Goal: Task Accomplishment & Management: Use online tool/utility

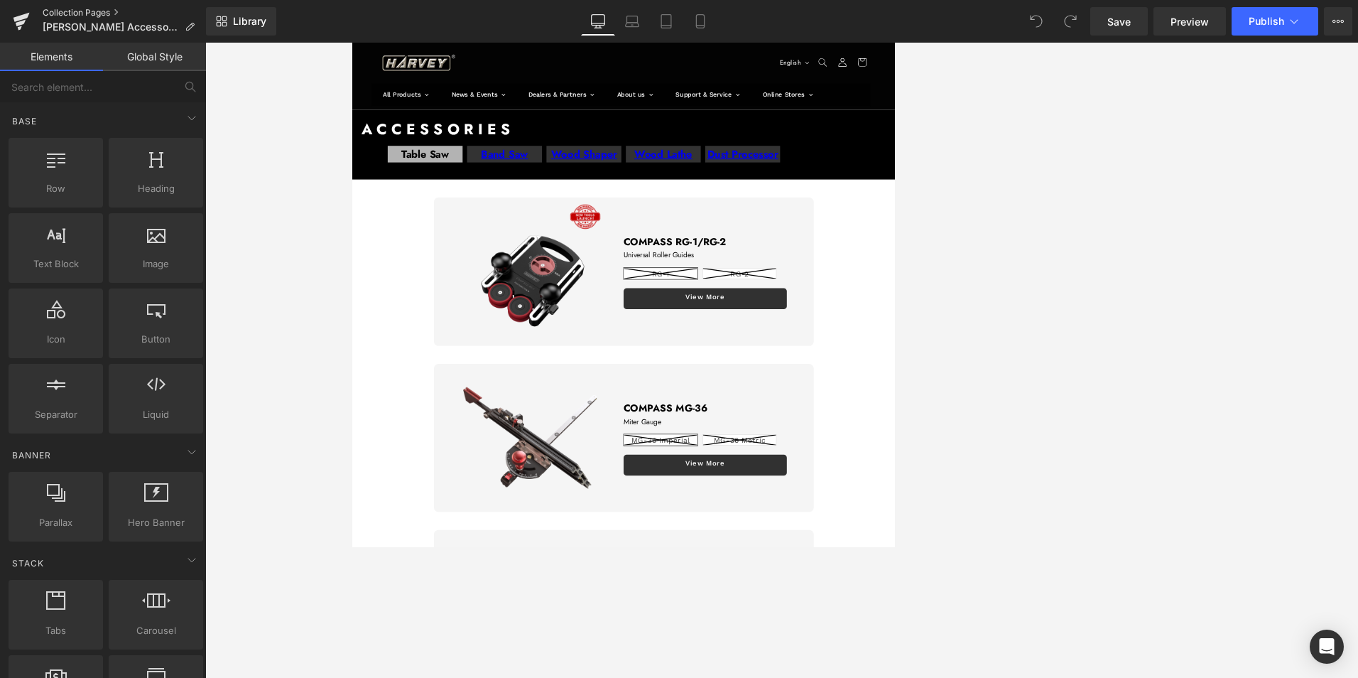
click at [86, 11] on link "Collection Pages" at bounding box center [124, 12] width 163 height 11
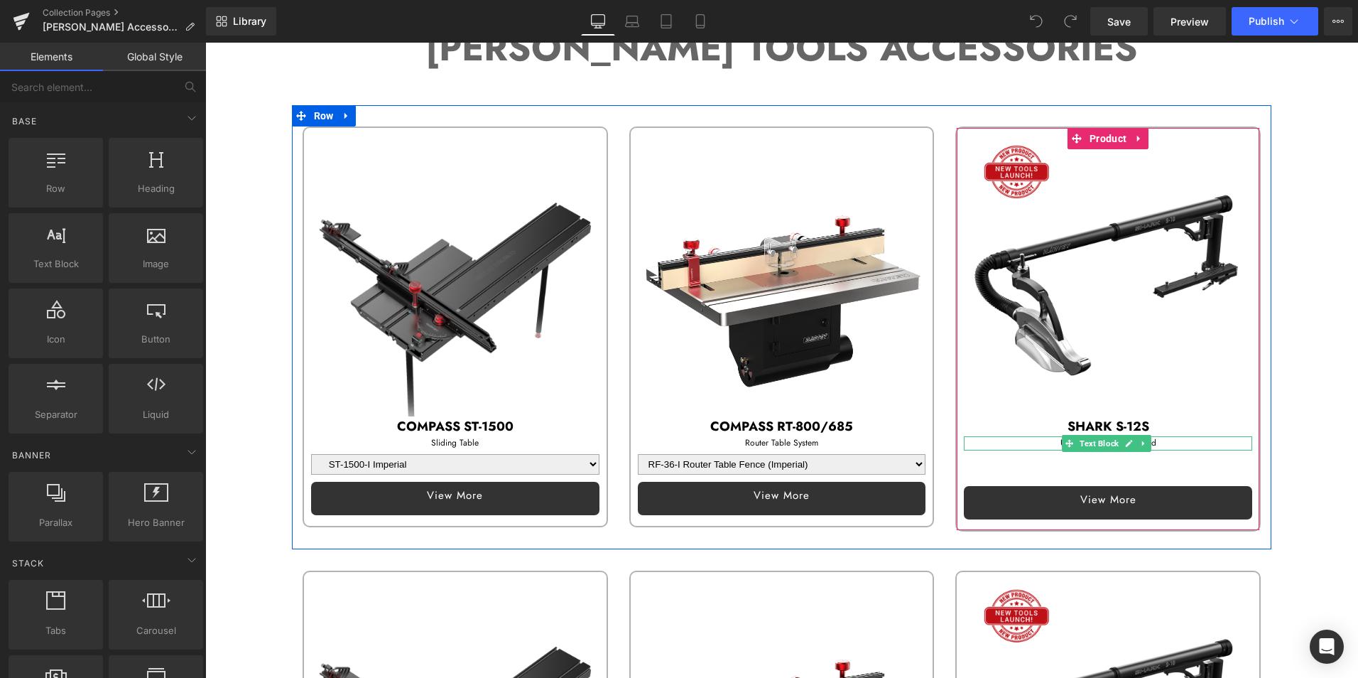
scroll to position [142, 0]
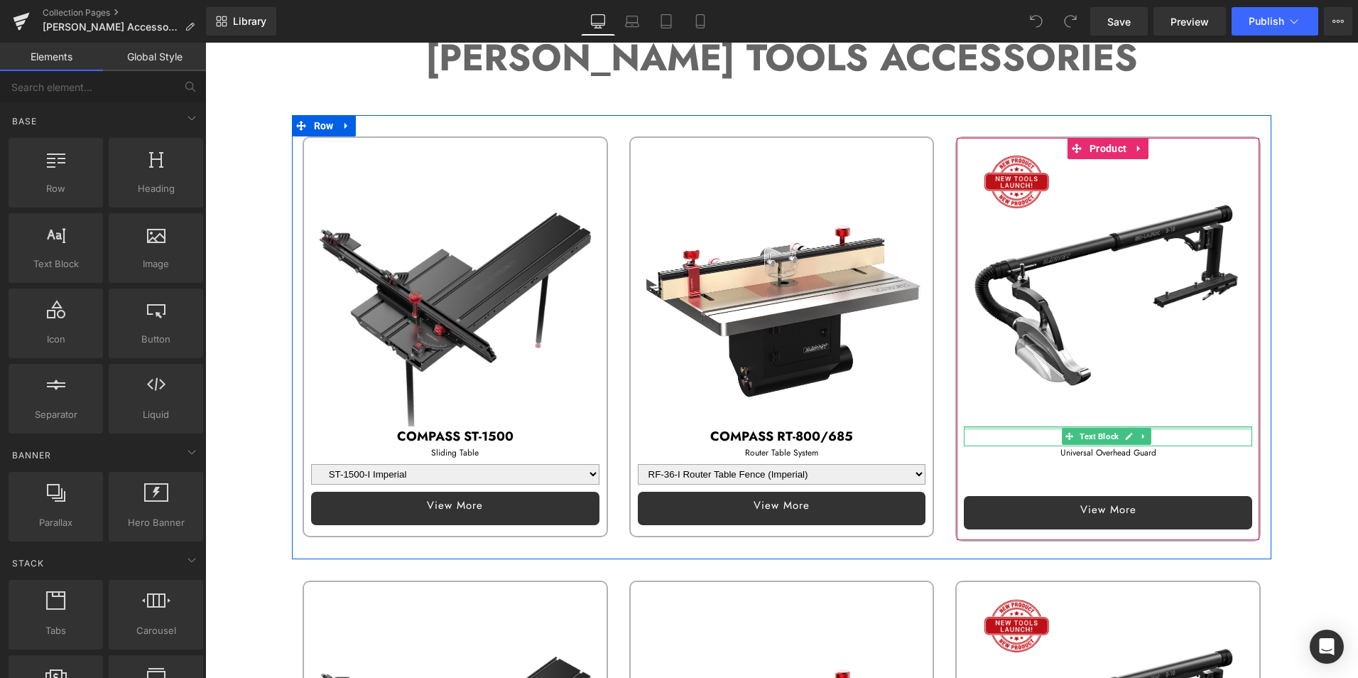
drag, startPoint x: 1082, startPoint y: 423, endPoint x: 1009, endPoint y: 434, distance: 74.6
click at [1082, 426] on div at bounding box center [1108, 428] width 288 height 4
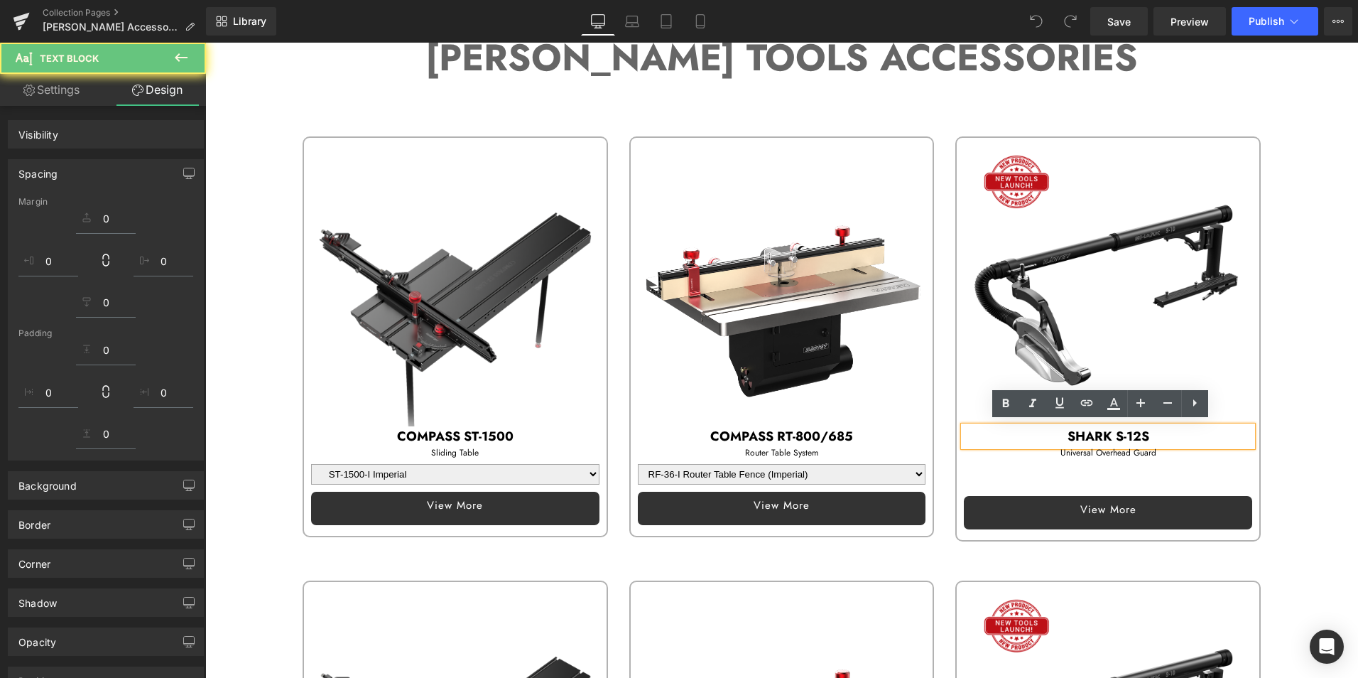
click at [1009, 434] on p "SHARK S-12S" at bounding box center [1108, 436] width 288 height 21
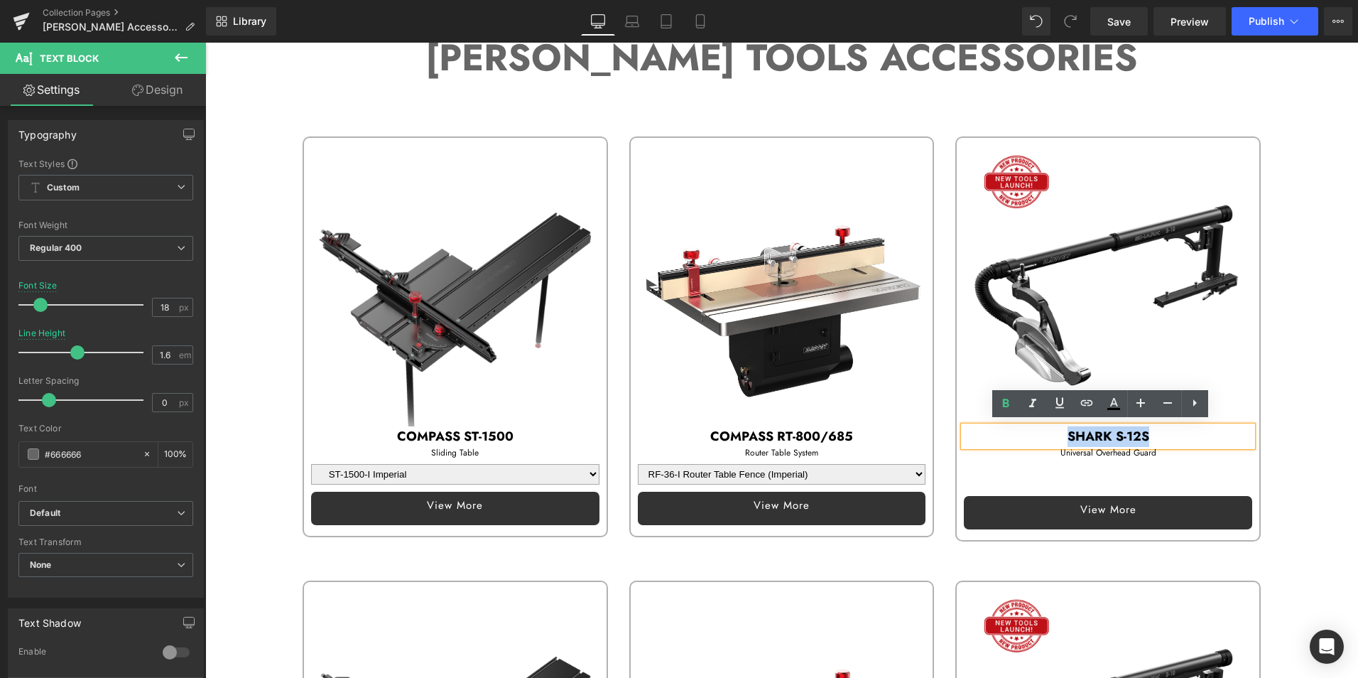
drag, startPoint x: 1057, startPoint y: 435, endPoint x: 1153, endPoint y: 432, distance: 96.6
click at [1153, 432] on p "SHARK S-12S" at bounding box center [1108, 436] width 288 height 21
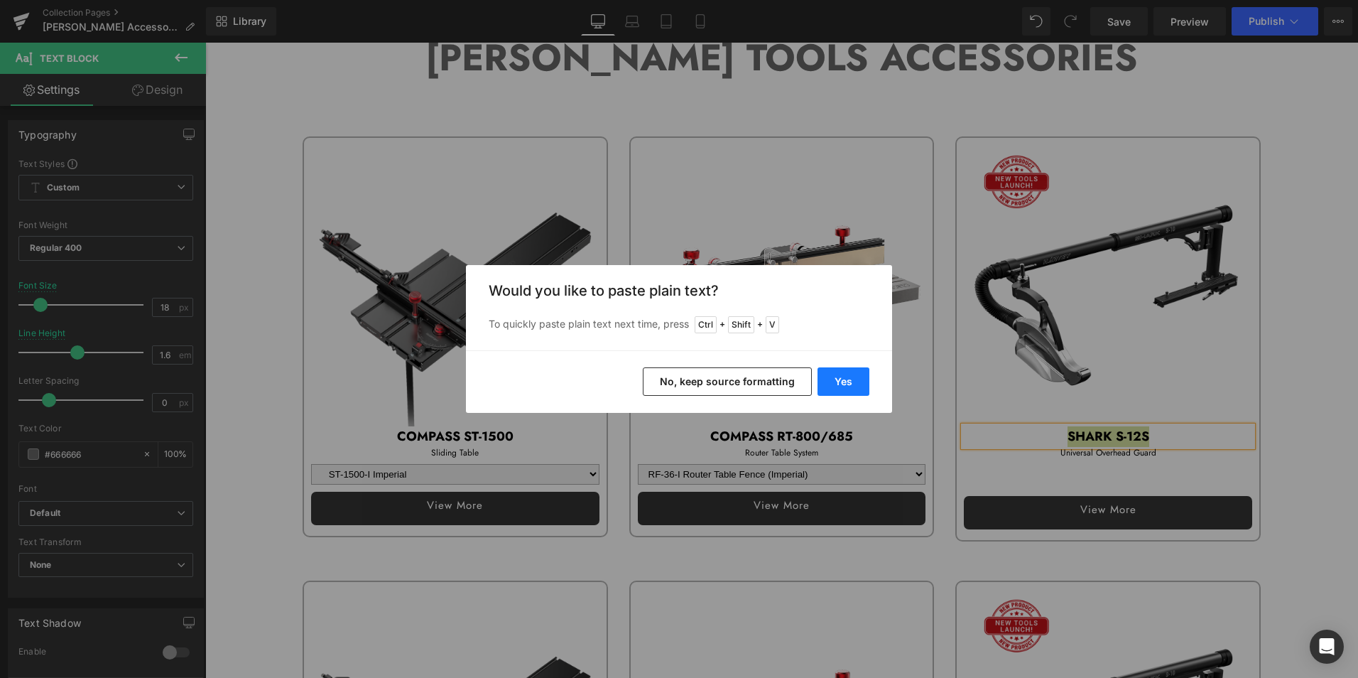
click at [844, 380] on button "Yes" at bounding box center [843, 381] width 52 height 28
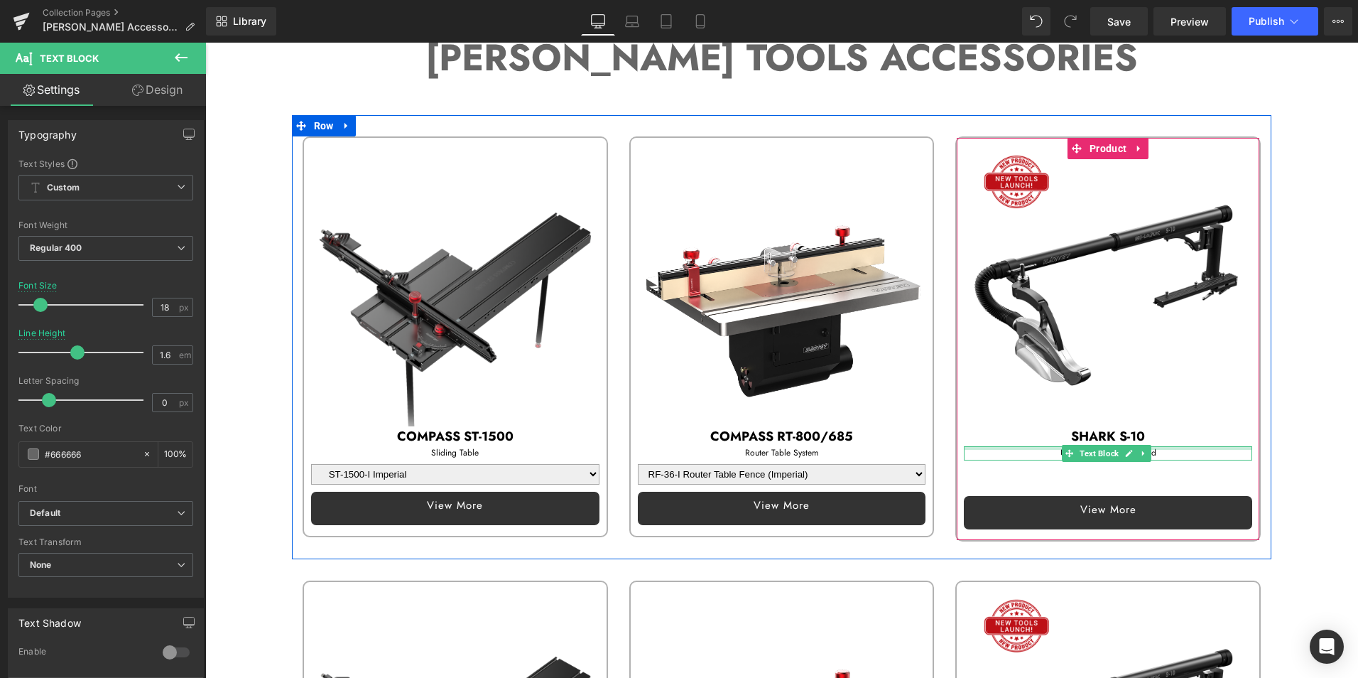
click at [1009, 446] on div "Universal Overhead Guard Text Block" at bounding box center [1108, 452] width 288 height 13
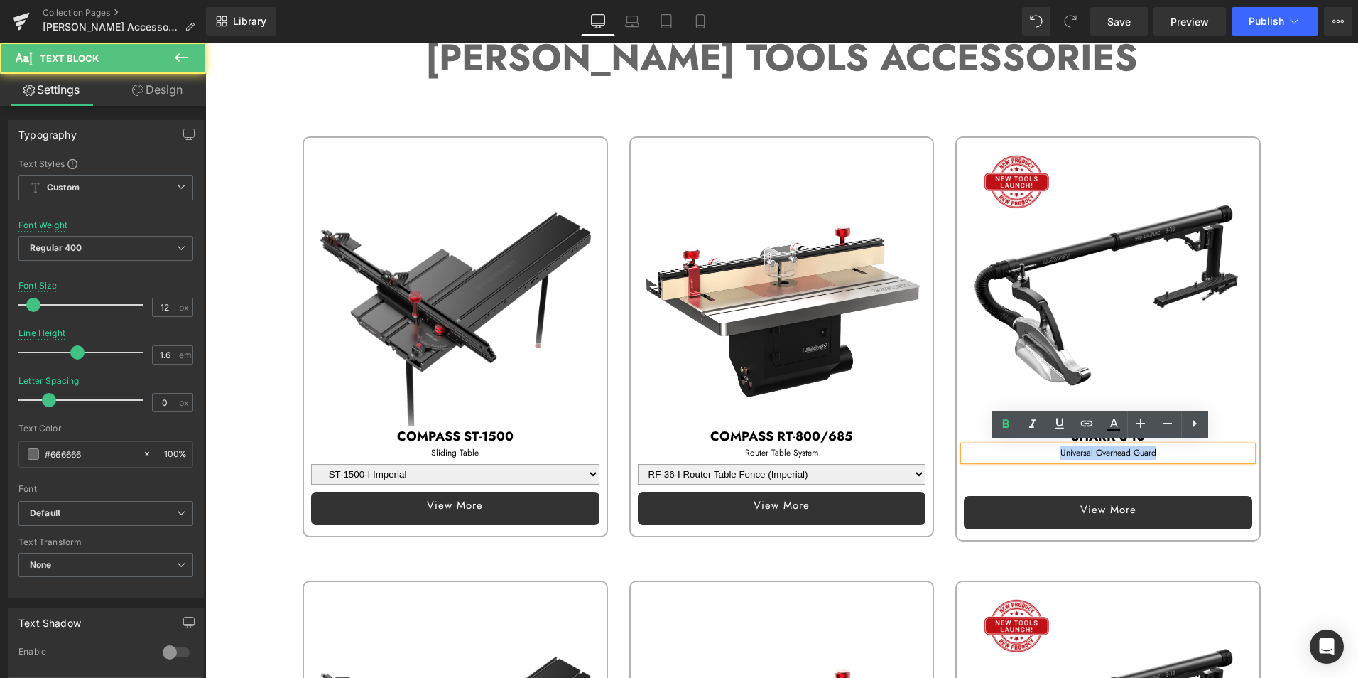
drag, startPoint x: 1045, startPoint y: 447, endPoint x: 1189, endPoint y: 450, distance: 143.5
click at [1189, 450] on p "Universal Overhead Guard" at bounding box center [1108, 452] width 288 height 13
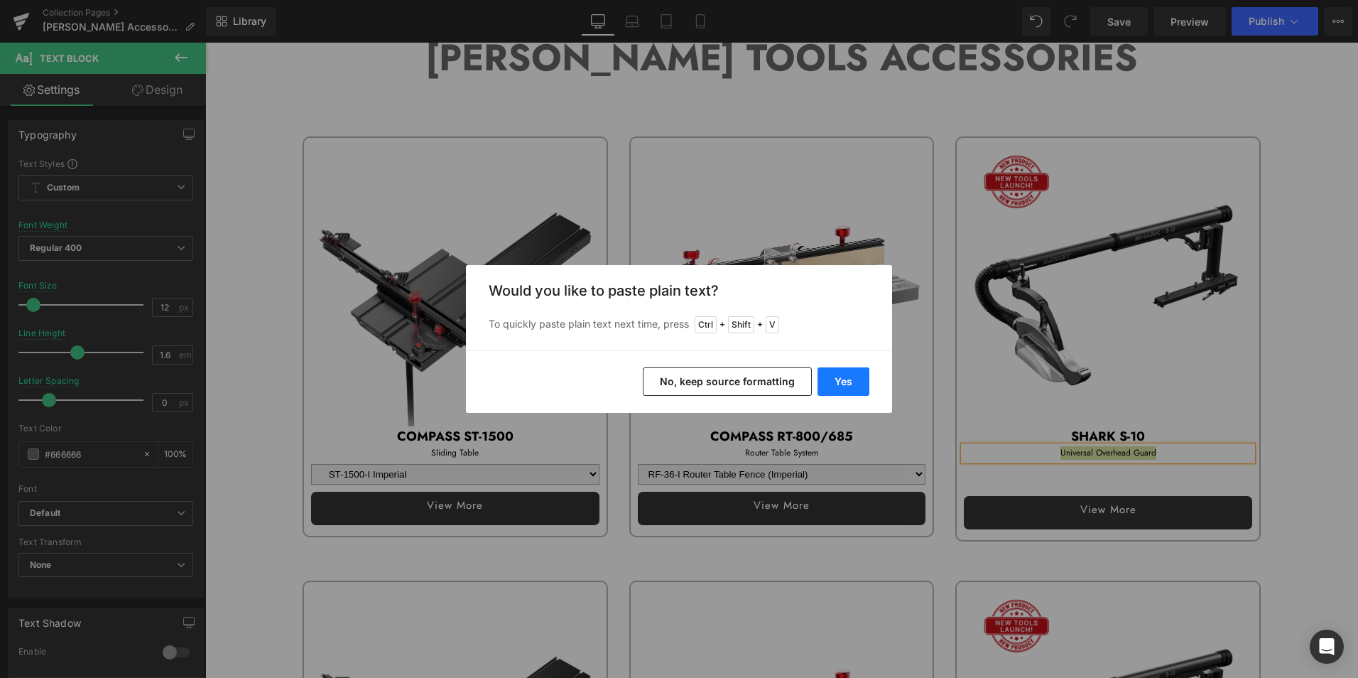
click at [847, 381] on button "Yes" at bounding box center [843, 381] width 52 height 28
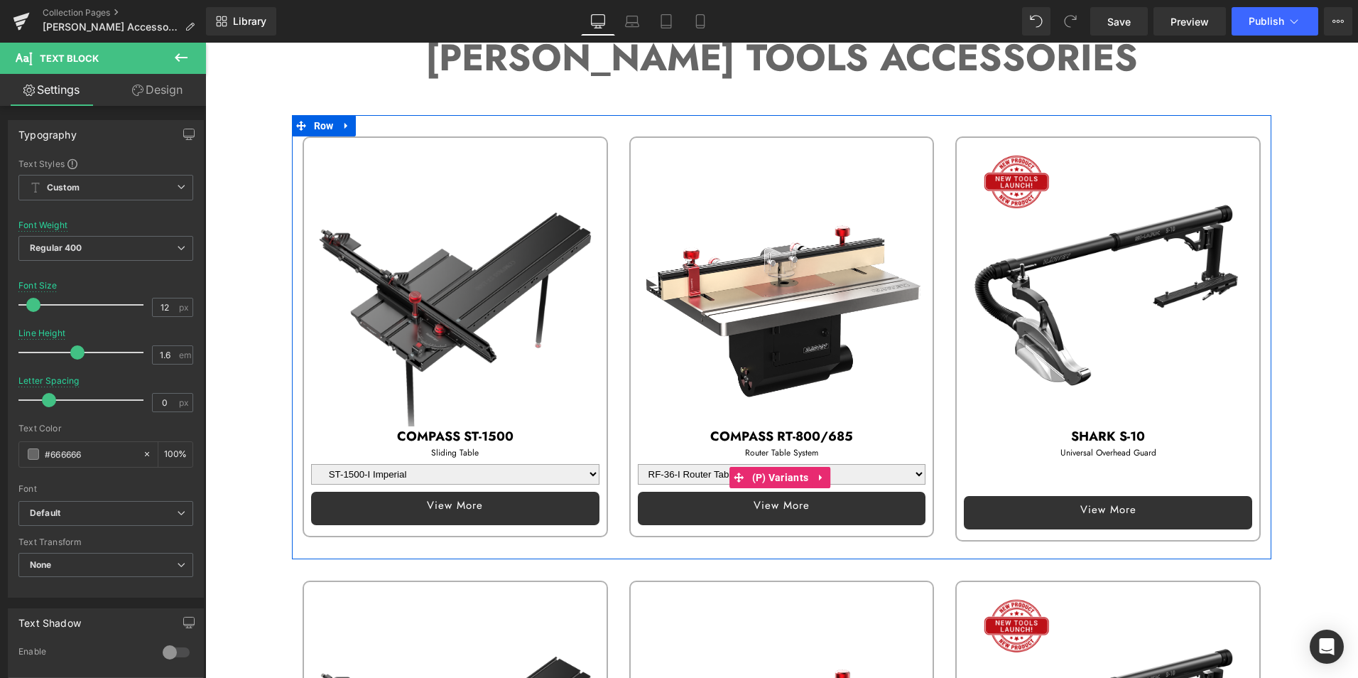
click at [848, 466] on select "RF-36-I Router Table Fence (Imperial) RF-36-M Router Table Fence (Metric) RT-80…" at bounding box center [782, 474] width 288 height 21
click at [638, 464] on select "RF-36-I Router Table Fence (Imperial) RF-36-M Router Table Fence (Metric) RT-80…" at bounding box center [782, 474] width 288 height 21
click at [688, 471] on select "RF-36-I Router Table Fence (Imperial) RF-36-M Router Table Fence (Metric) RT-80…" at bounding box center [782, 474] width 288 height 21
click at [638, 464] on select "RF-36-I Router Table Fence (Imperial) RF-36-M Router Table Fence (Metric) RT-80…" at bounding box center [782, 474] width 288 height 21
click at [678, 464] on select "RF-36-I Router Table Fence (Imperial) RF-36-M Router Table Fence (Metric) RT-80…" at bounding box center [782, 474] width 288 height 21
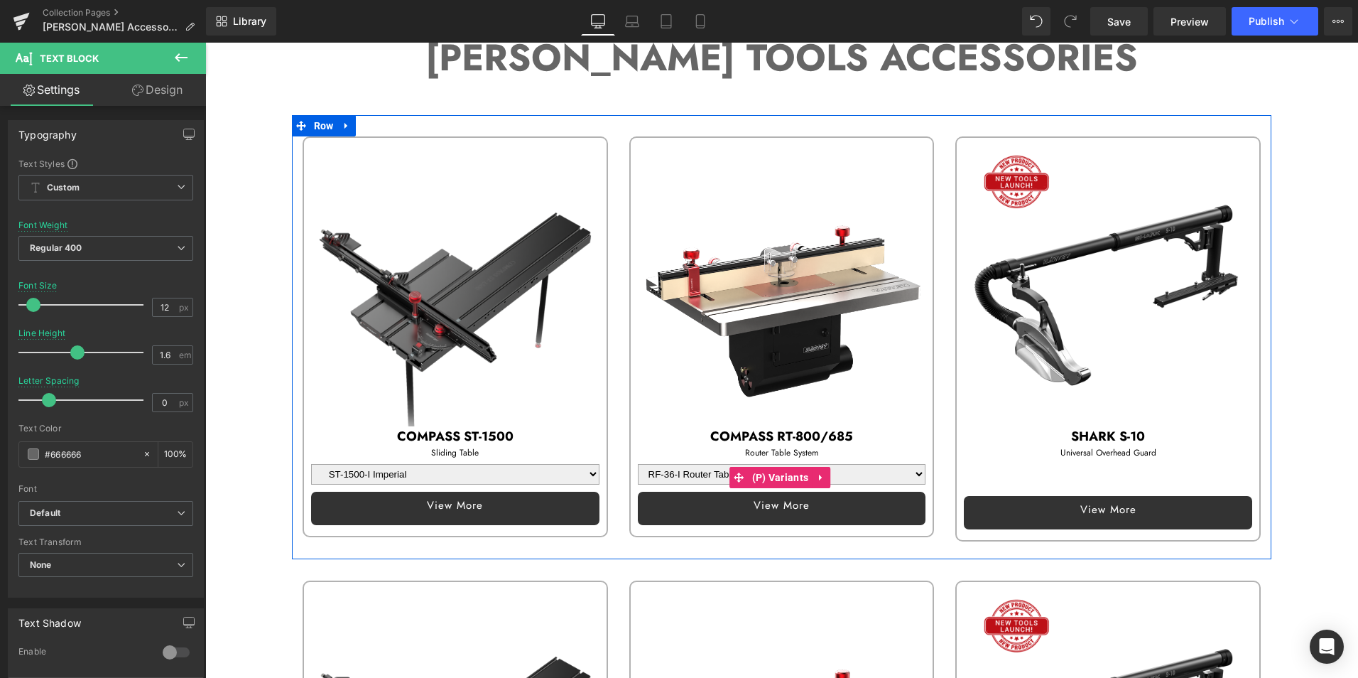
click at [638, 464] on select "RF-36-I Router Table Fence (Imperial) RF-36-M Router Table Fence (Metric) RT-80…" at bounding box center [782, 474] width 288 height 21
click at [678, 469] on select "RF-36-I Router Table Fence (Imperial) RF-36-M Router Table Fence (Metric) RT-80…" at bounding box center [782, 474] width 288 height 21
click at [638, 464] on select "RF-36-I Router Table Fence (Imperial) RF-36-M Router Table Fence (Metric) RT-80…" at bounding box center [782, 474] width 288 height 21
drag, startPoint x: 668, startPoint y: 472, endPoint x: 671, endPoint y: 479, distance: 8.6
click at [668, 472] on select "RF-36-I Router Table Fence (Imperial) RF-36-M Router Table Fence (Metric) RT-80…" at bounding box center [782, 474] width 288 height 21
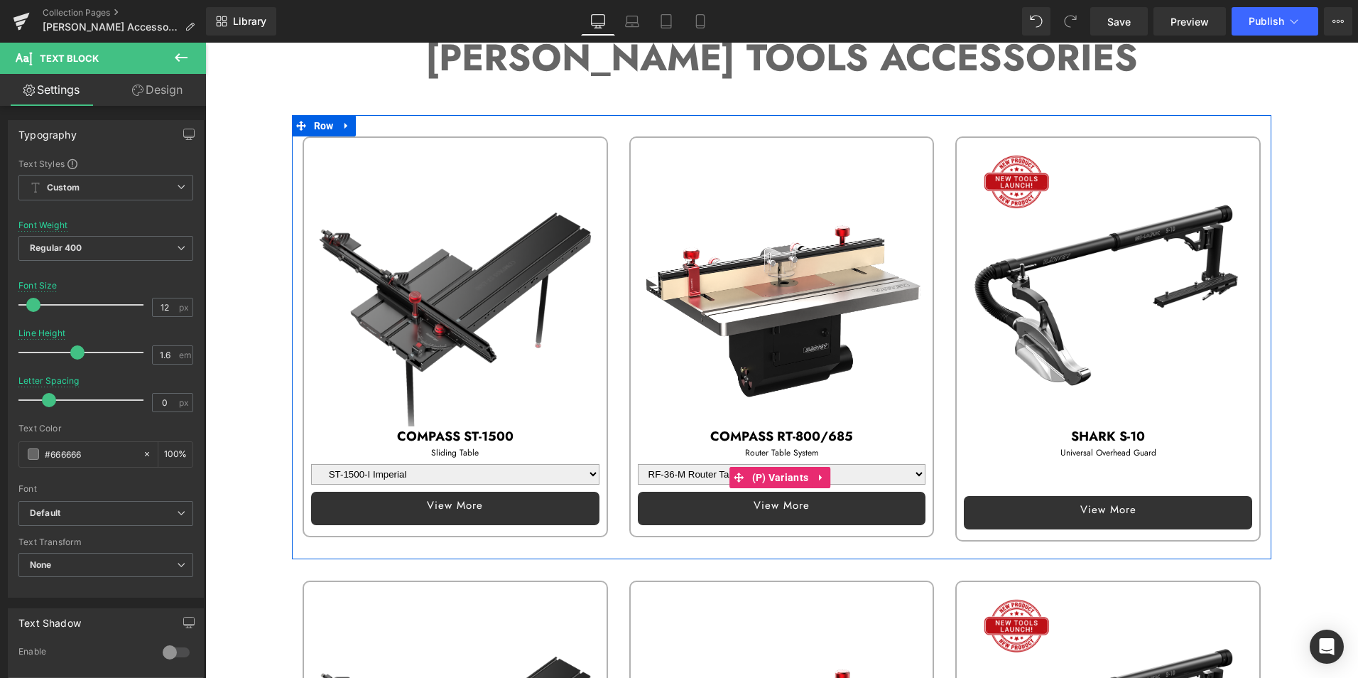
select select "RT-685 27" X 23-1/4" Cast Iron Router Table"
click at [638, 464] on select "RF-36-I Router Table Fence (Imperial) RF-36-M Router Table Fence (Metric) RT-80…" at bounding box center [782, 474] width 288 height 21
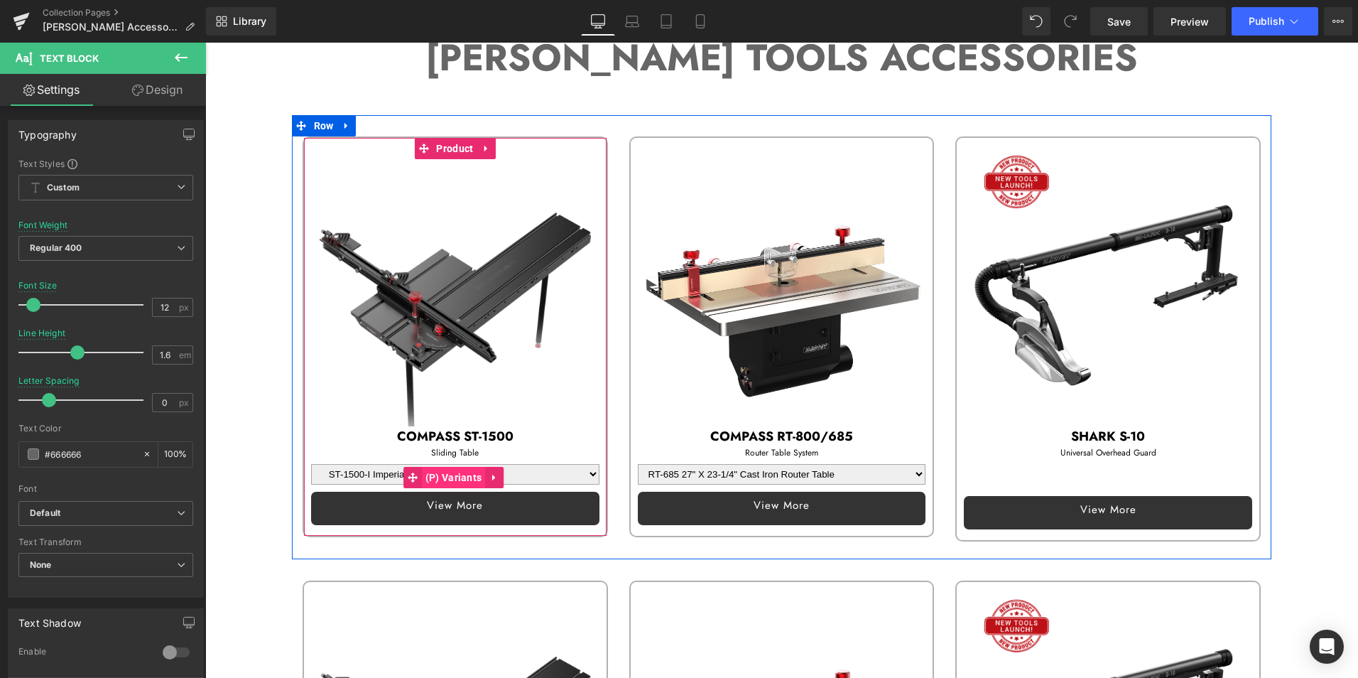
click at [463, 471] on span "(P) Variants" at bounding box center [454, 477] width 64 height 21
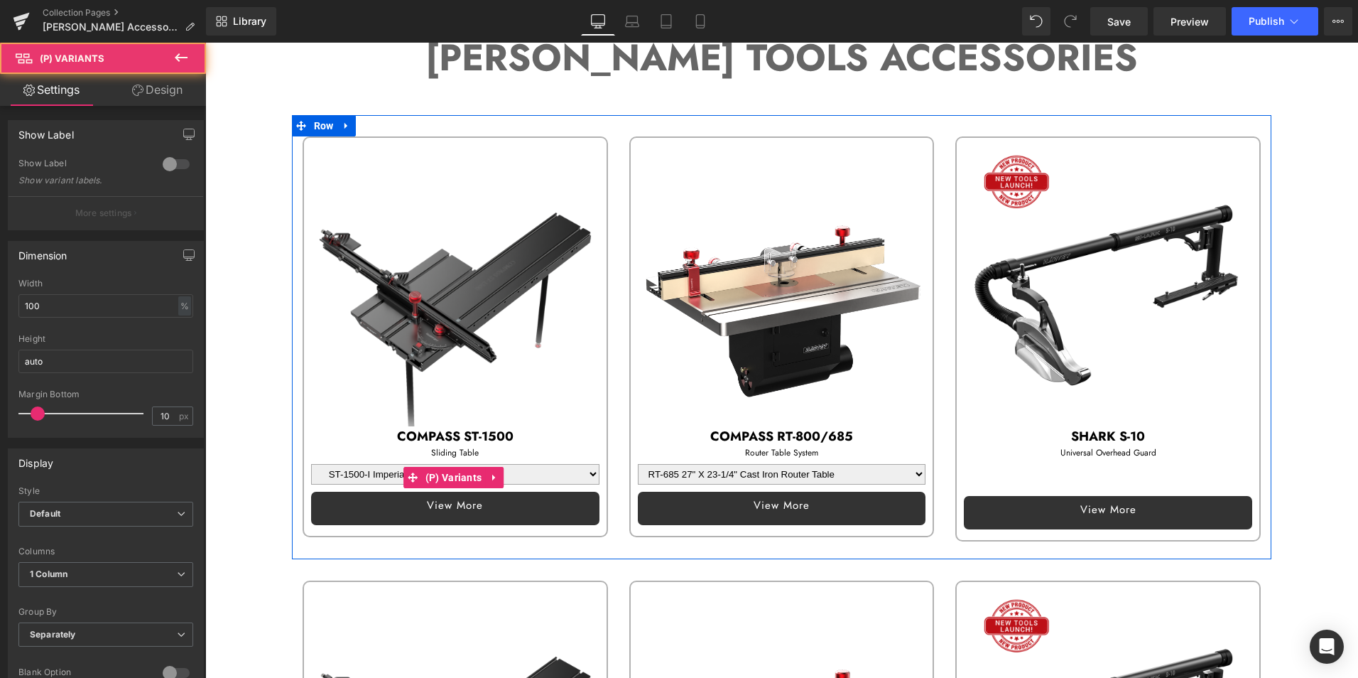
click at [365, 470] on select "ST-1500-I Imperial ST-1500-M Metric" at bounding box center [455, 474] width 288 height 21
select select "ST-1500-M Metric"
click at [311, 464] on select "ST-1500-I Imperial ST-1500-M Metric" at bounding box center [455, 474] width 288 height 21
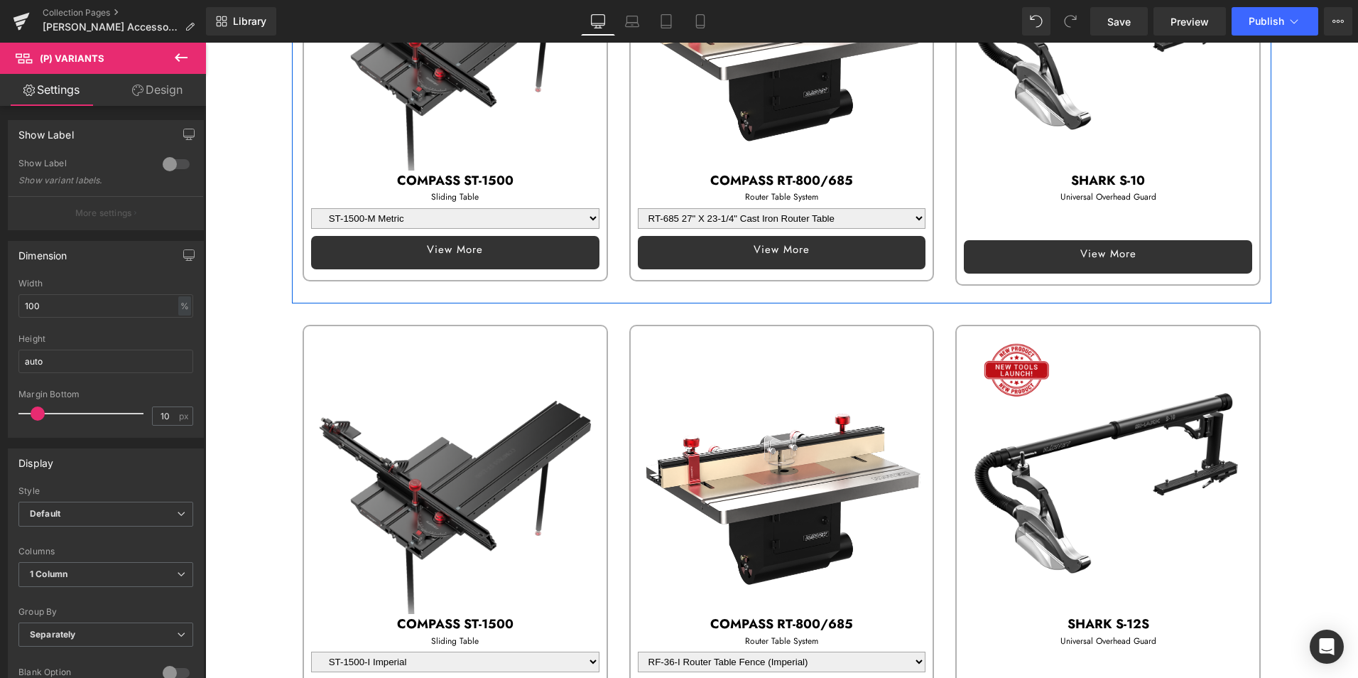
scroll to position [639, 0]
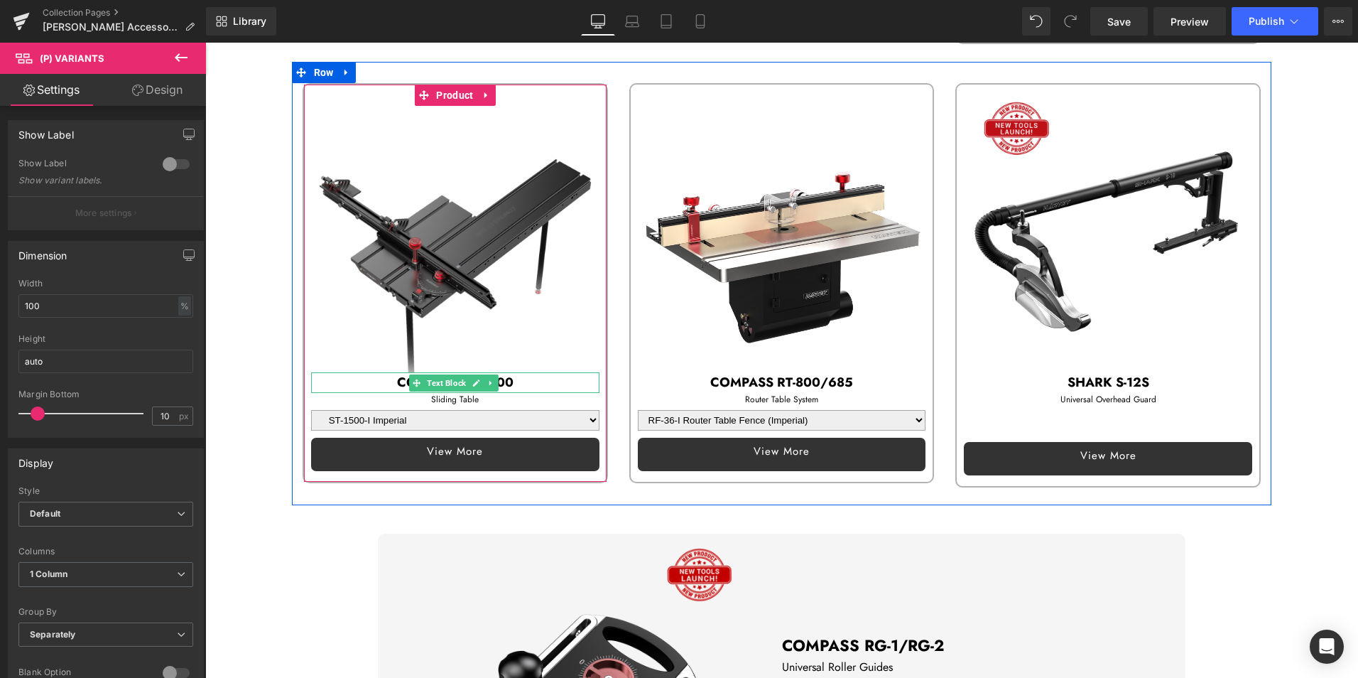
click at [383, 376] on p "COMPASS ST-1500" at bounding box center [455, 382] width 288 height 21
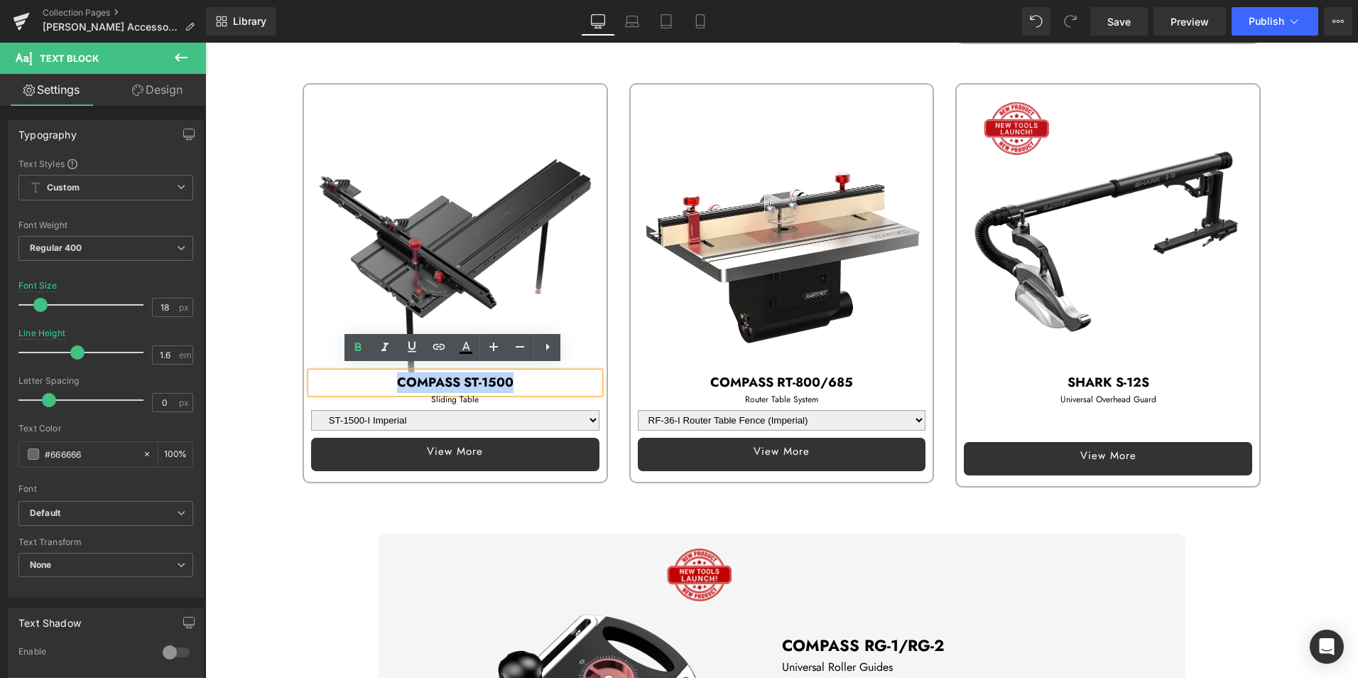
drag, startPoint x: 390, startPoint y: 376, endPoint x: 533, endPoint y: 377, distance: 143.5
click at [533, 377] on p "COMPASS ST-1500" at bounding box center [455, 382] width 288 height 21
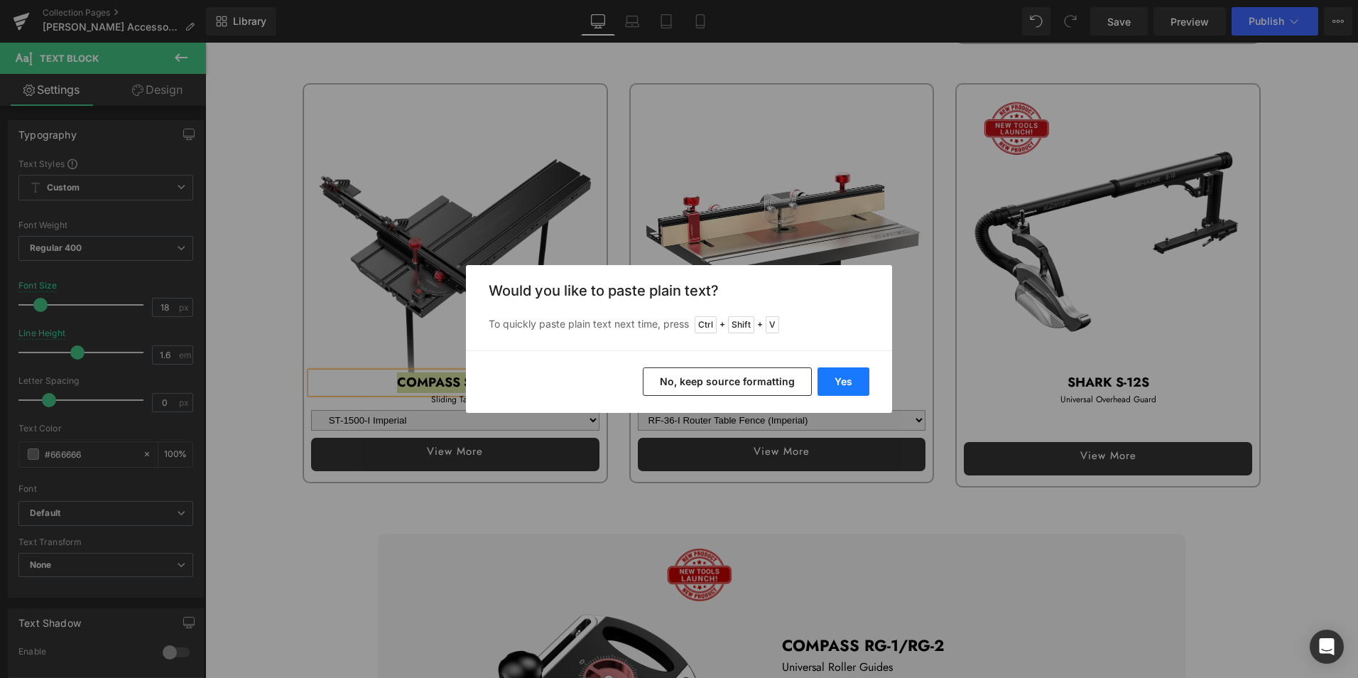
click at [852, 382] on button "Yes" at bounding box center [843, 381] width 52 height 28
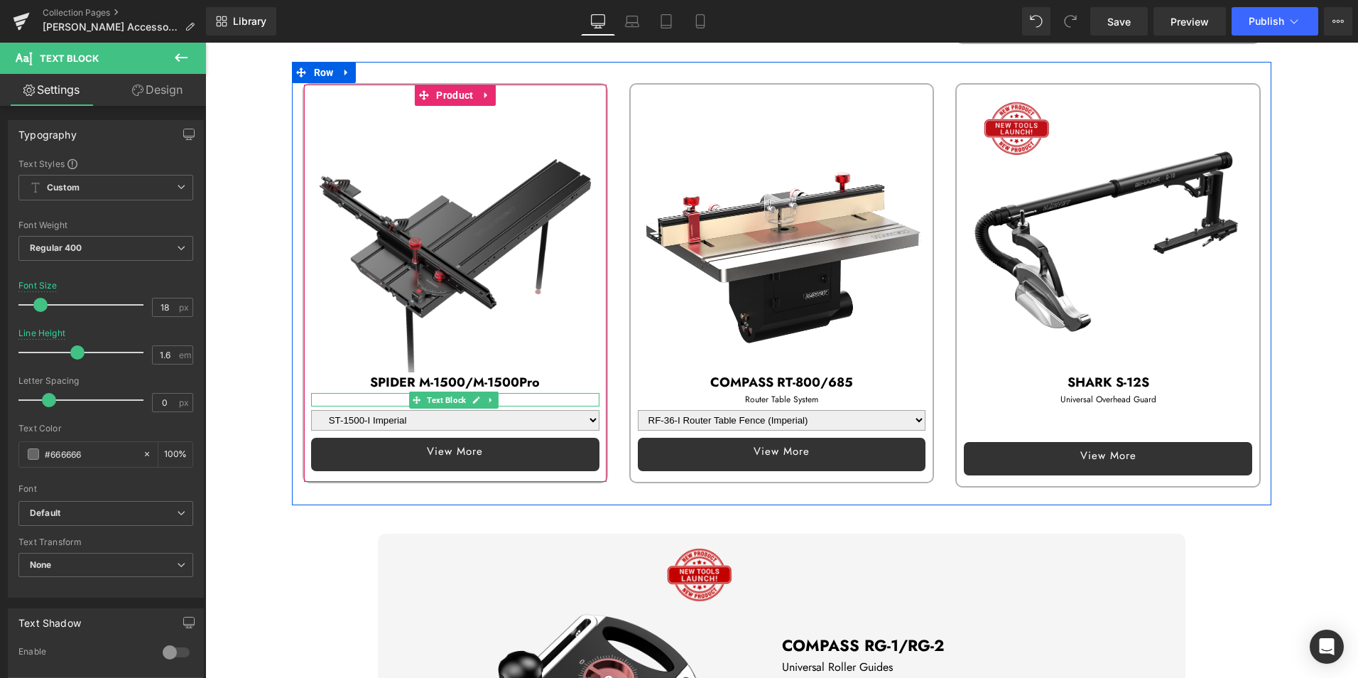
click at [372, 396] on p "Sliding Table" at bounding box center [455, 399] width 288 height 13
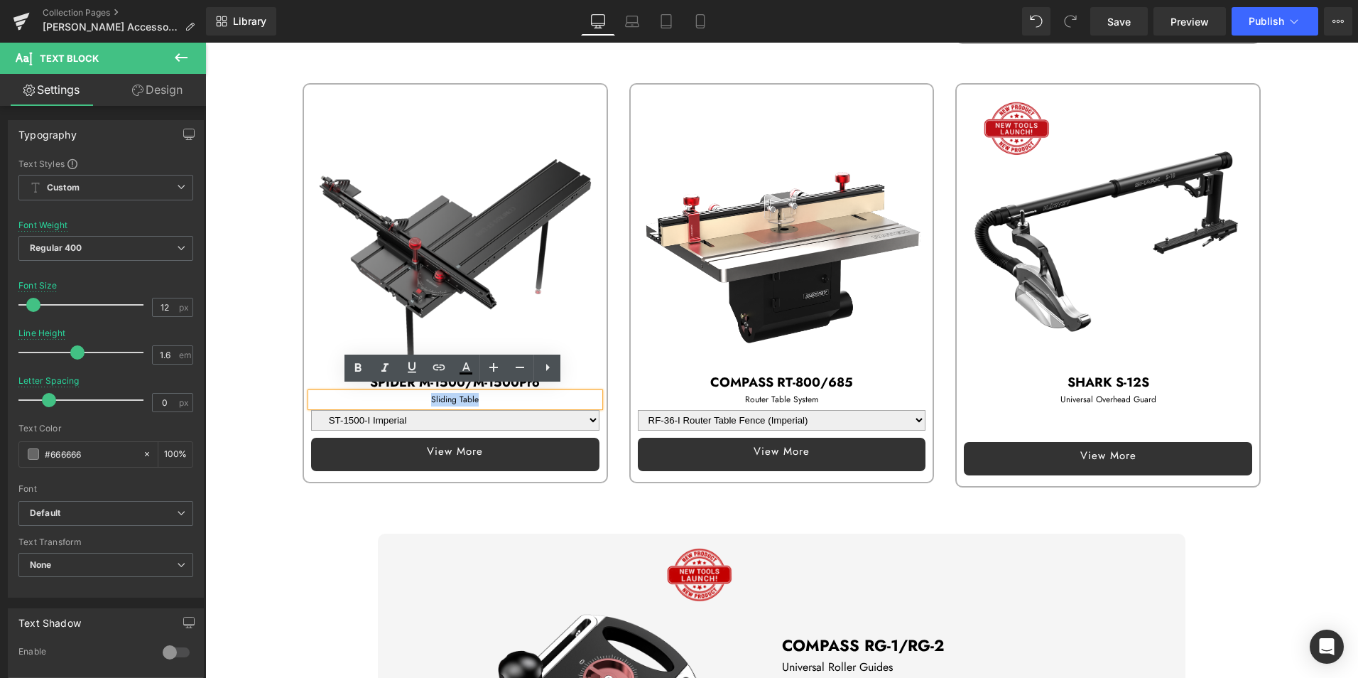
drag, startPoint x: 418, startPoint y: 396, endPoint x: 554, endPoint y: 393, distance: 135.7
click at [554, 393] on p "Sliding Table" at bounding box center [455, 399] width 288 height 13
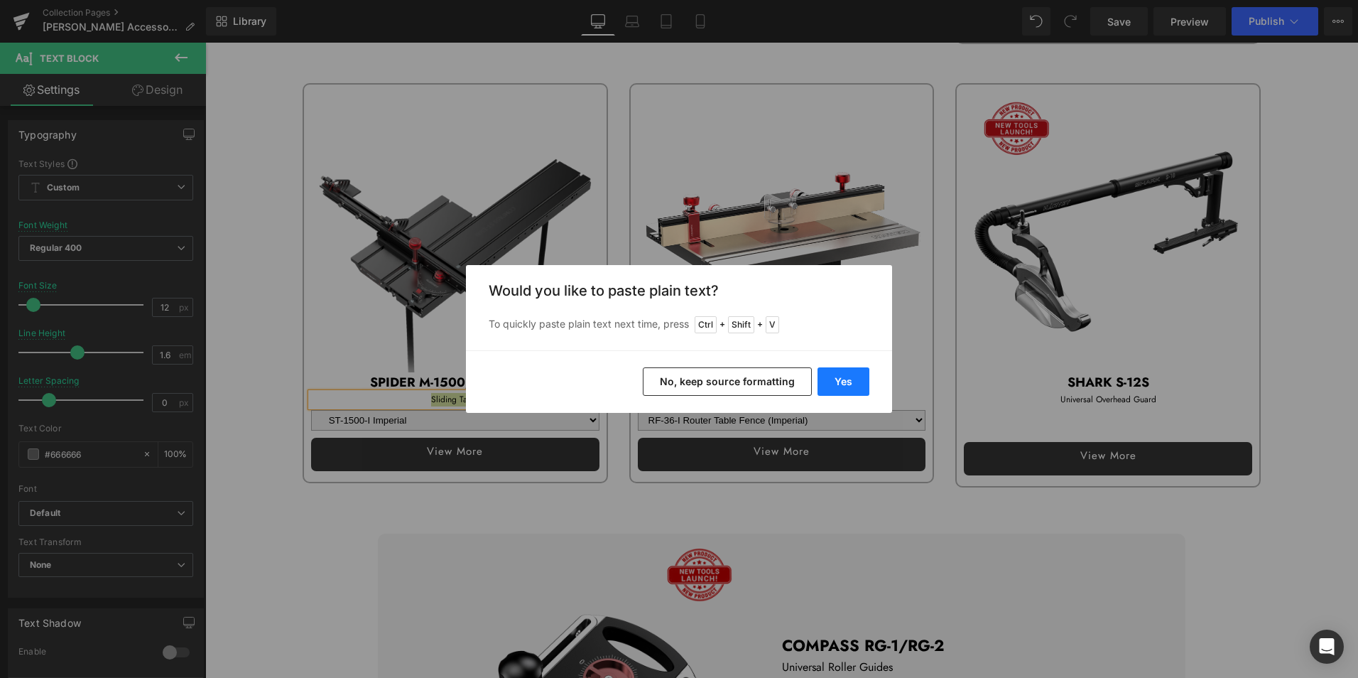
click at [856, 380] on button "Yes" at bounding box center [843, 381] width 52 height 28
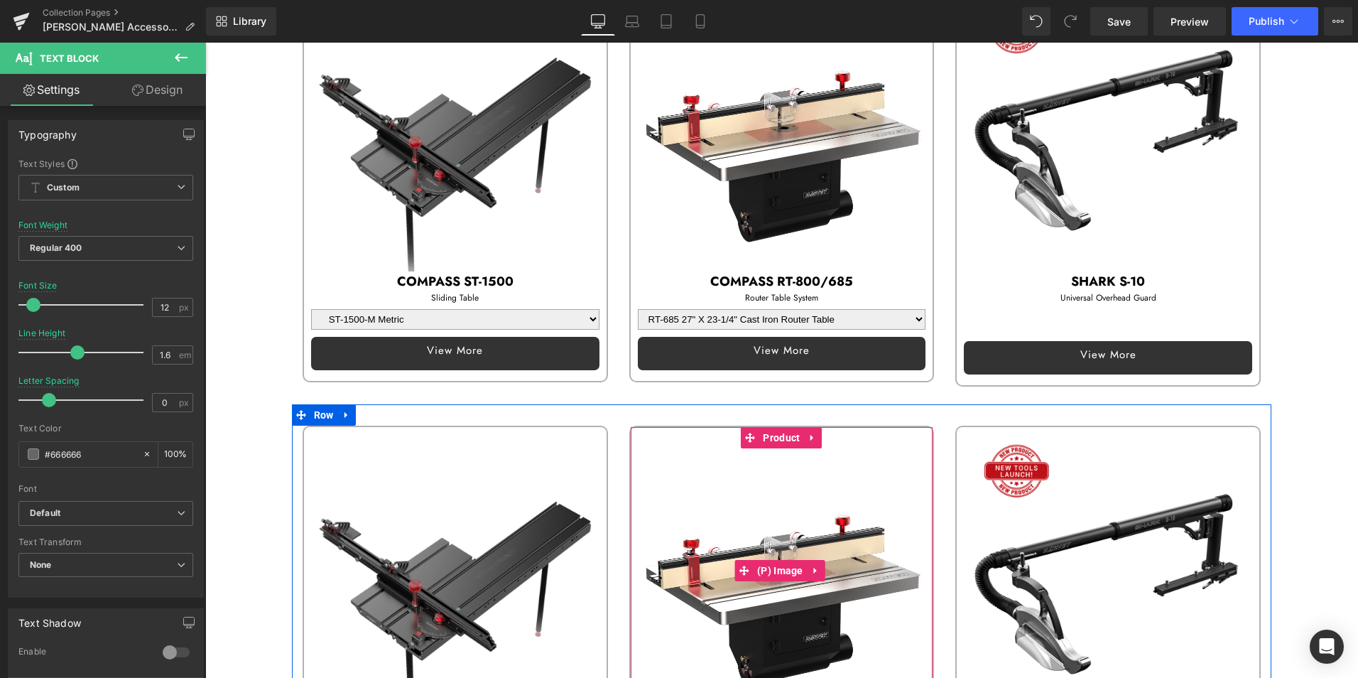
scroll to position [497, 0]
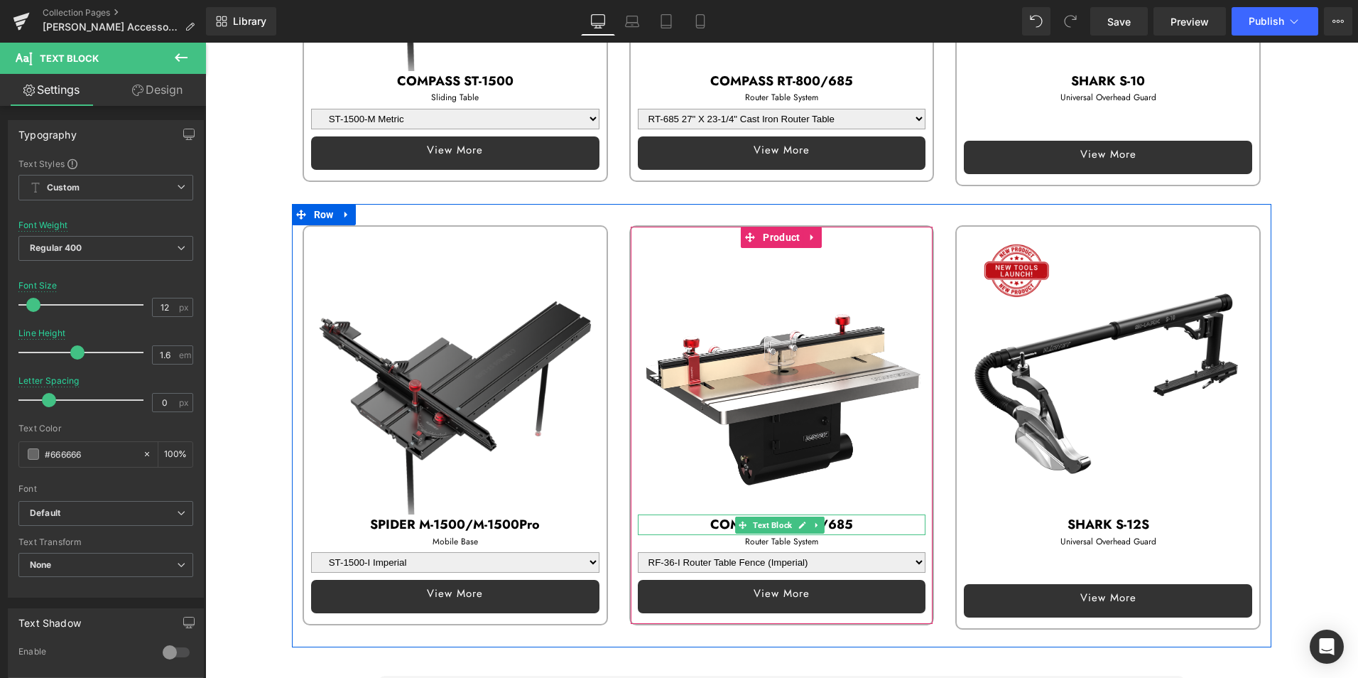
click at [698, 522] on p "COMPASS RT-800/685" at bounding box center [782, 524] width 288 height 21
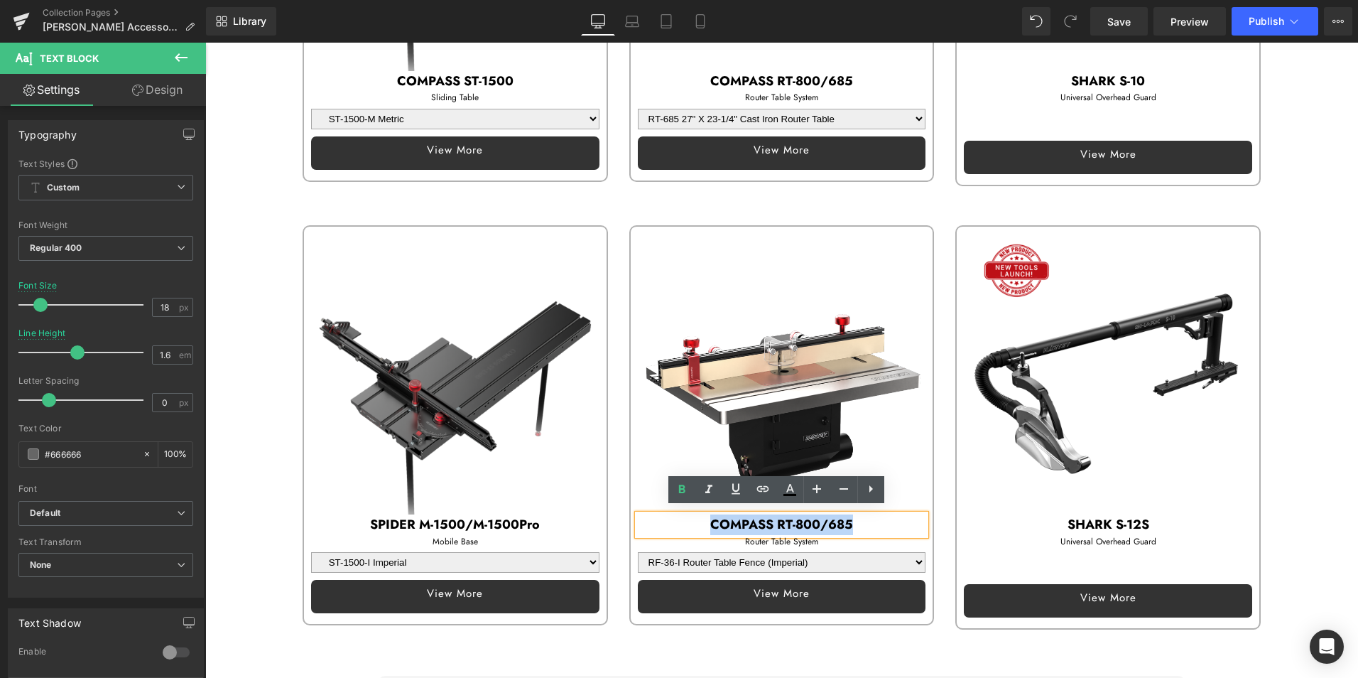
drag, startPoint x: 705, startPoint y: 518, endPoint x: 884, endPoint y: 519, distance: 179.0
click at [884, 519] on p "COMPASS RT-800/685" at bounding box center [782, 524] width 288 height 21
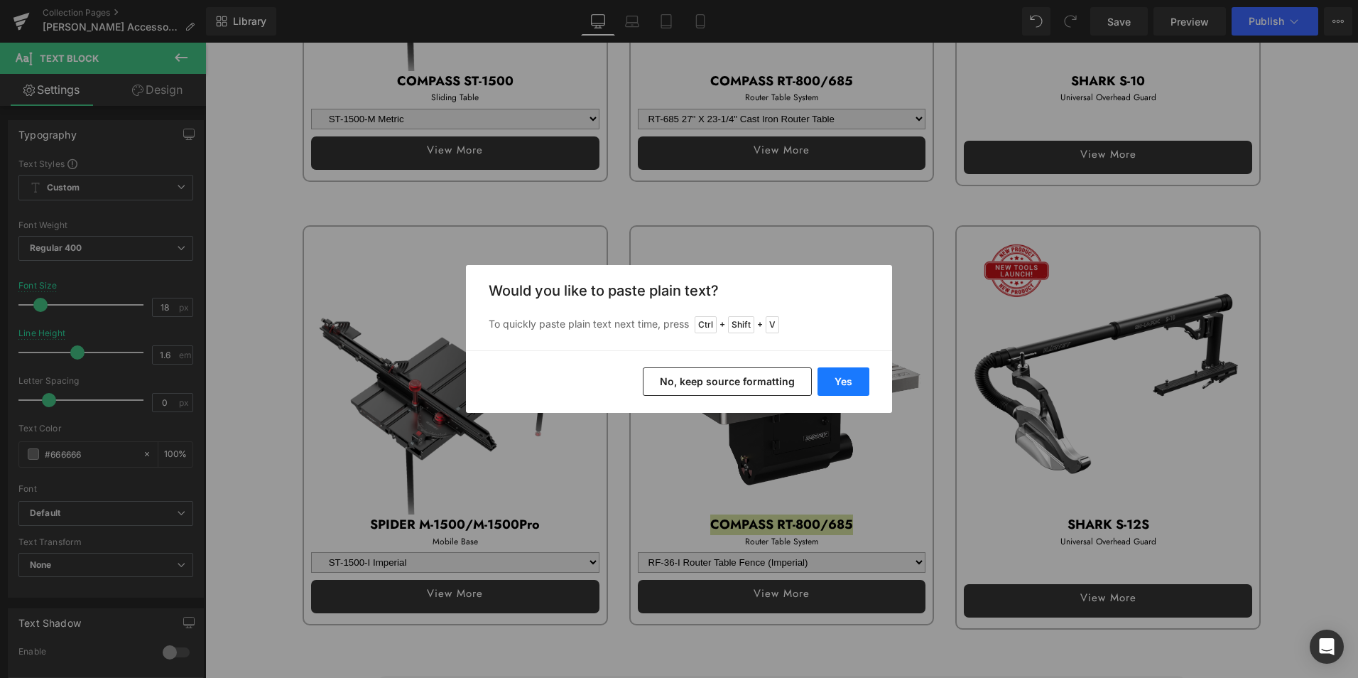
click at [850, 381] on button "Yes" at bounding box center [843, 381] width 52 height 28
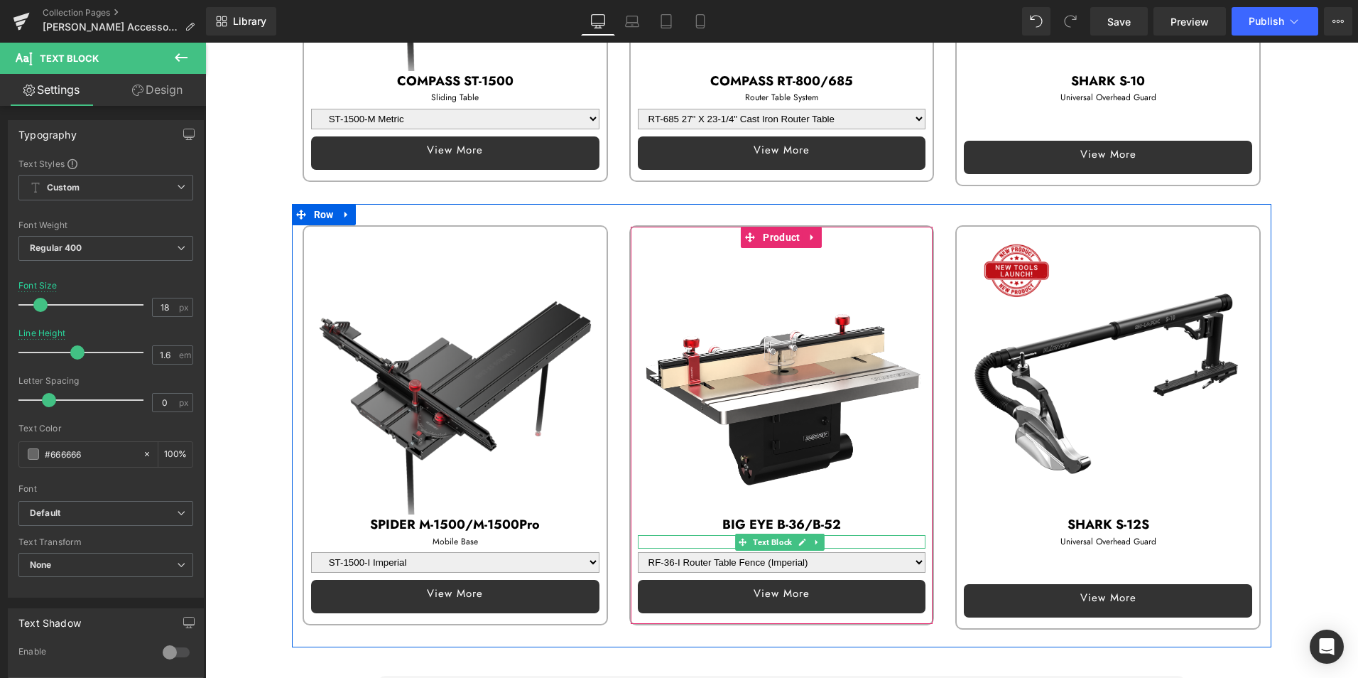
drag, startPoint x: 701, startPoint y: 534, endPoint x: 727, endPoint y: 536, distance: 25.7
click at [701, 535] on p "Router Table System" at bounding box center [782, 541] width 288 height 13
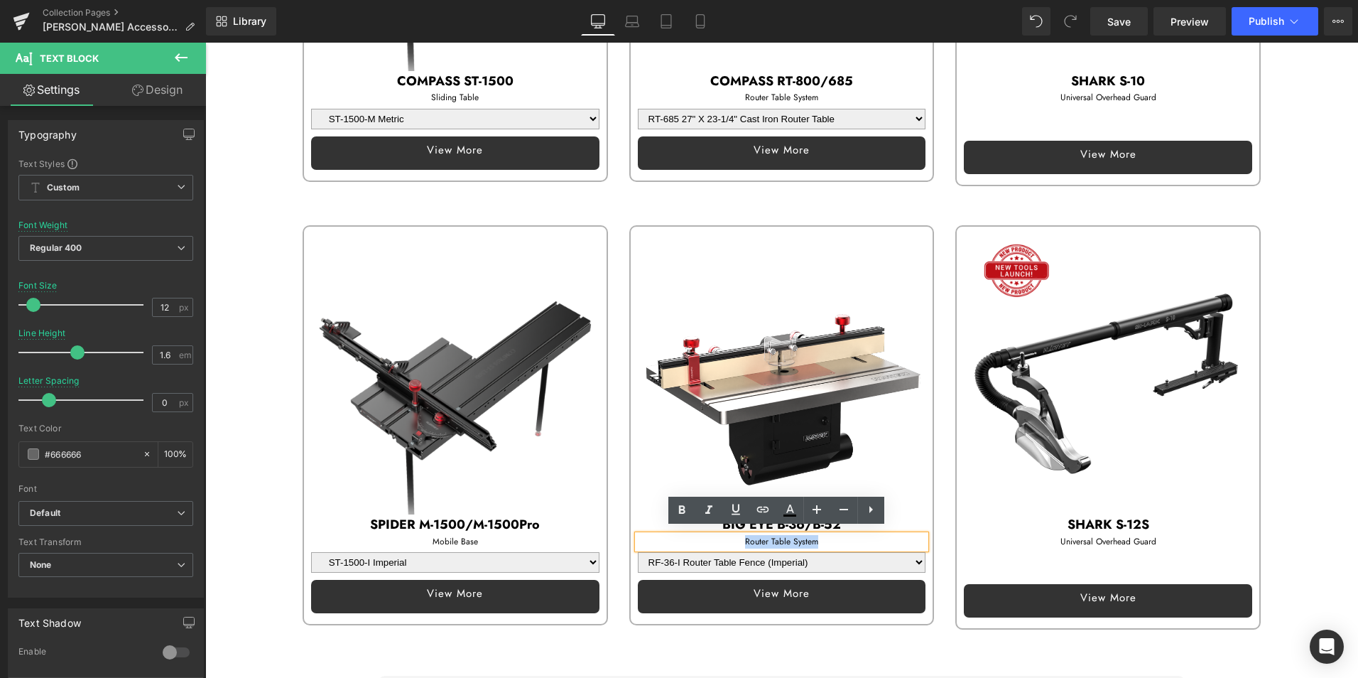
drag, startPoint x: 734, startPoint y: 536, endPoint x: 875, endPoint y: 536, distance: 141.3
click at [875, 536] on p "Router Table System" at bounding box center [782, 541] width 288 height 13
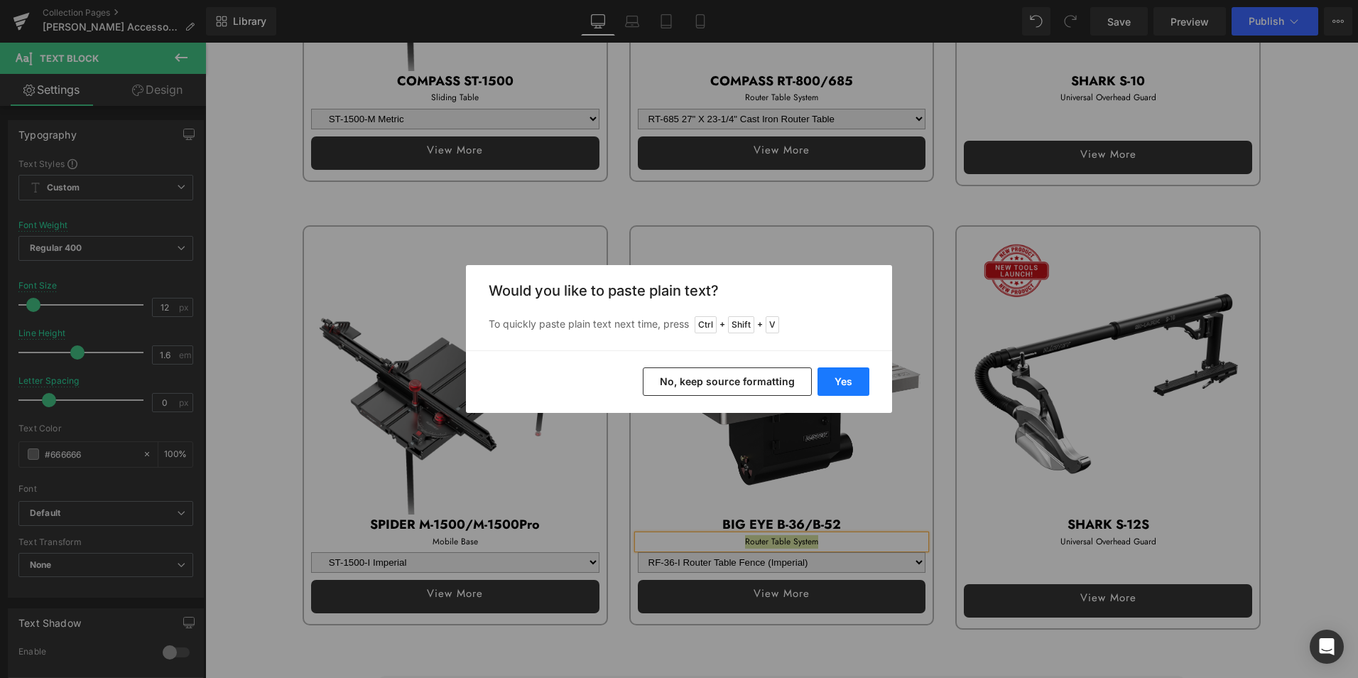
click at [846, 386] on button "Yes" at bounding box center [843, 381] width 52 height 28
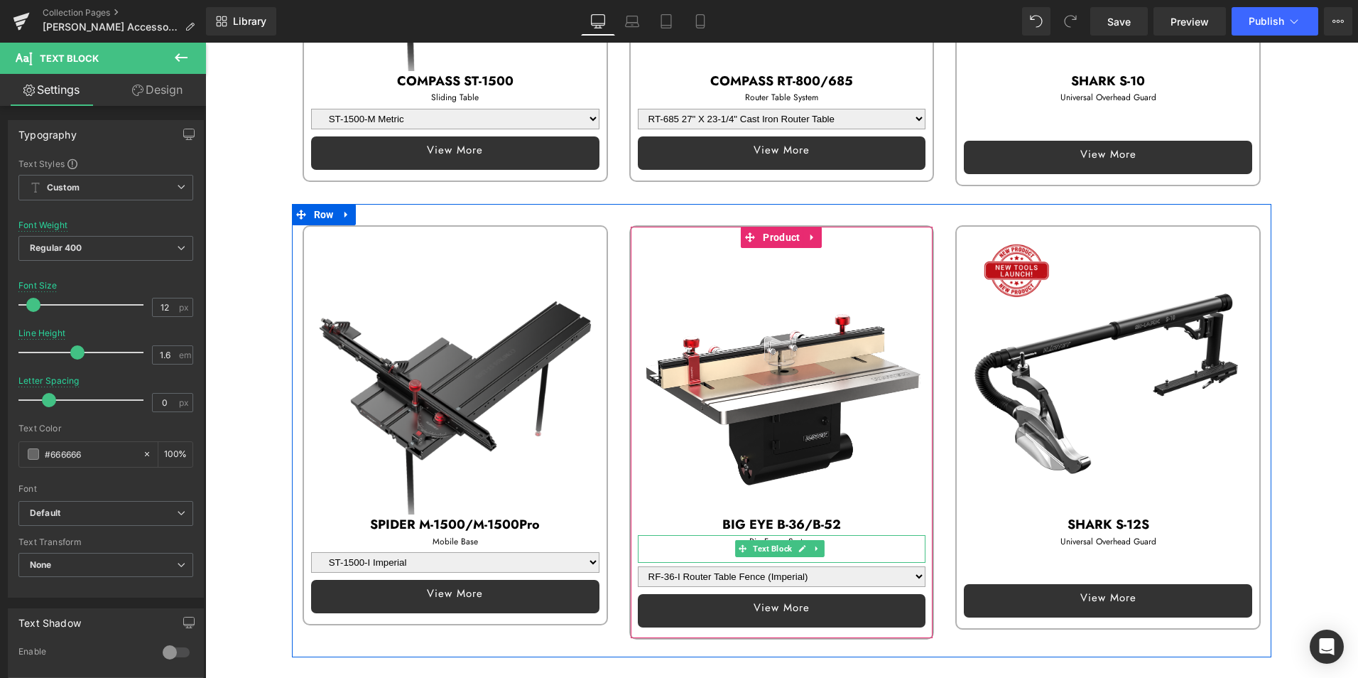
click at [696, 550] on p at bounding box center [782, 554] width 288 height 13
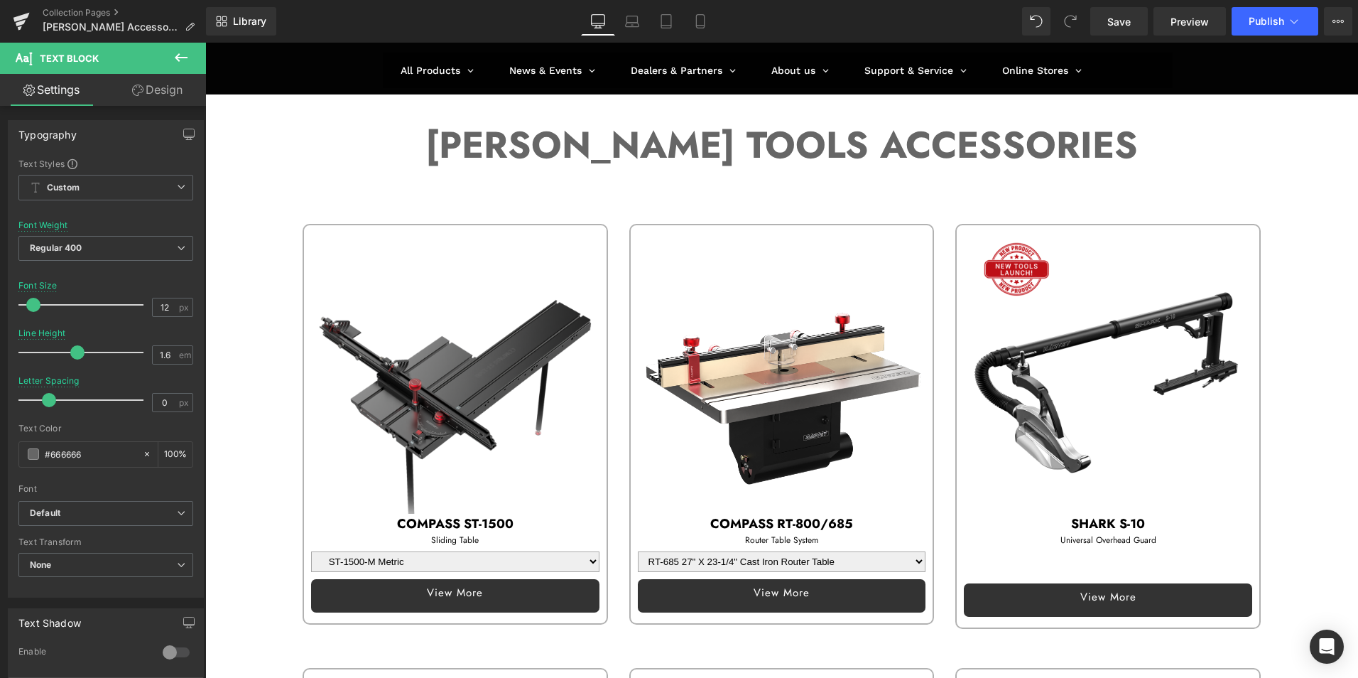
scroll to position [0, 0]
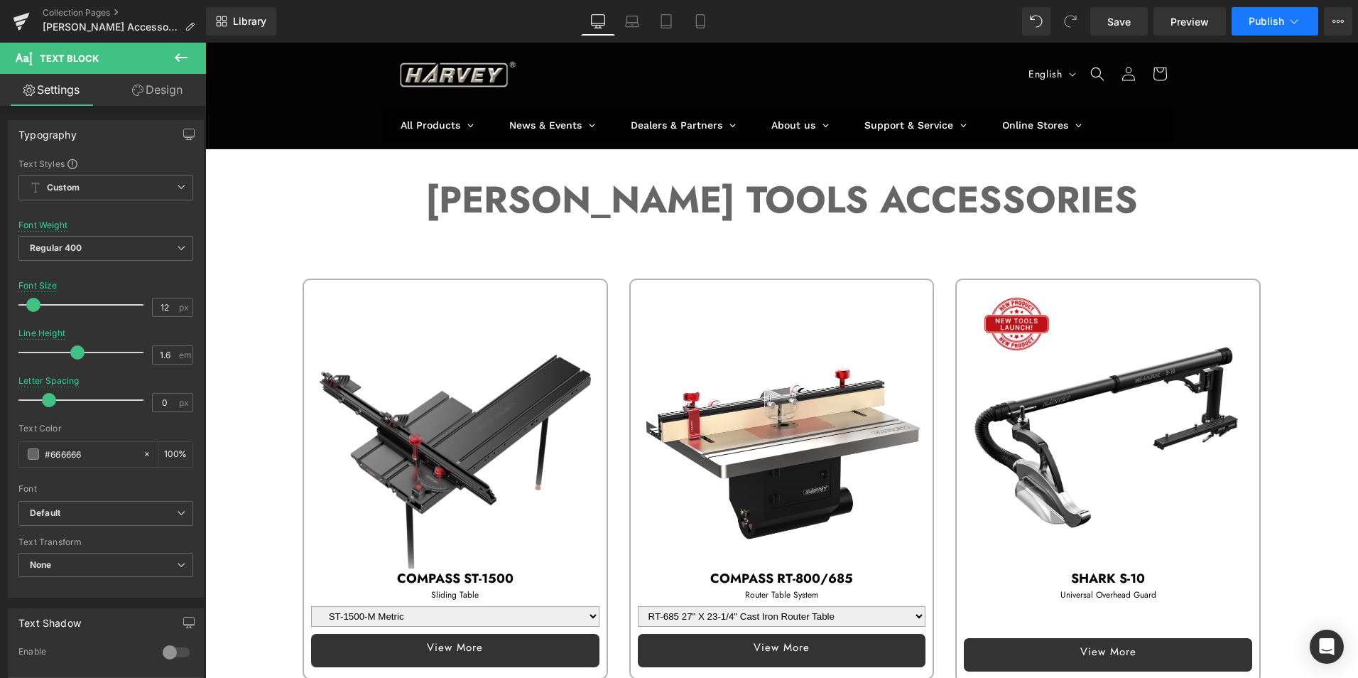
click at [1277, 16] on span "Publish" at bounding box center [1267, 21] width 36 height 11
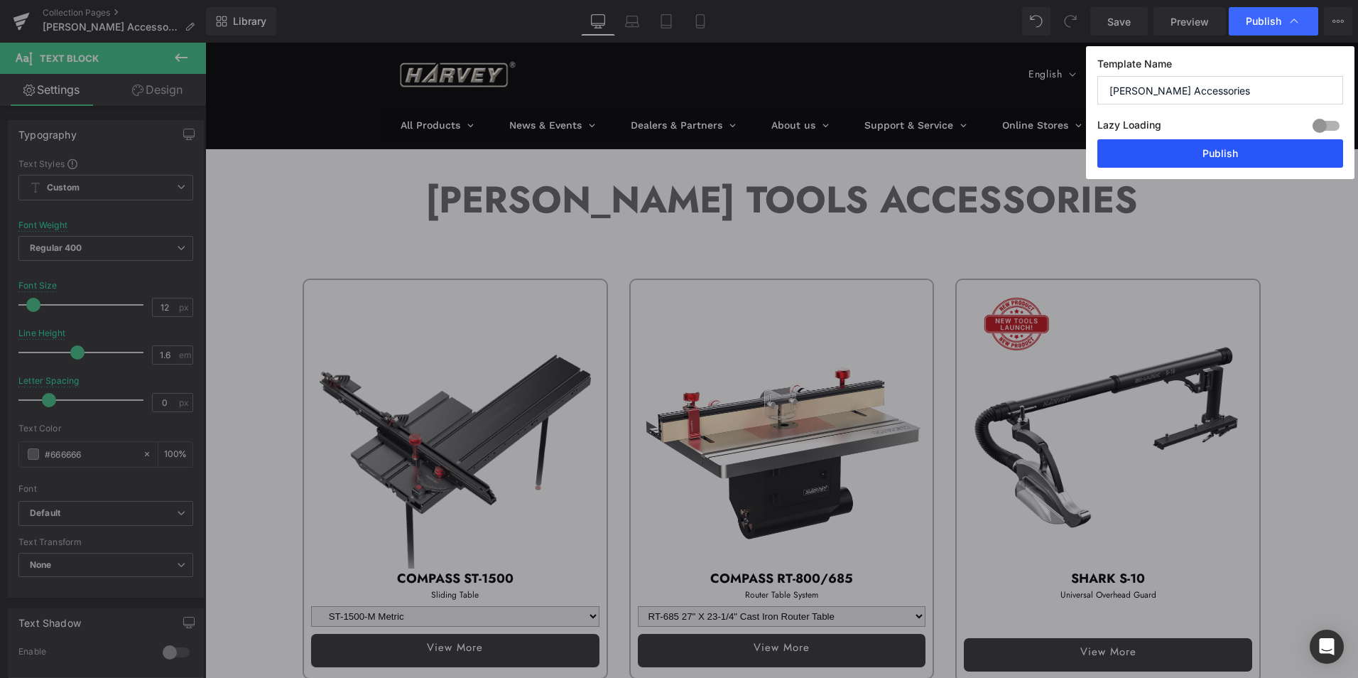
click at [1237, 154] on button "Publish" at bounding box center [1220, 153] width 246 height 28
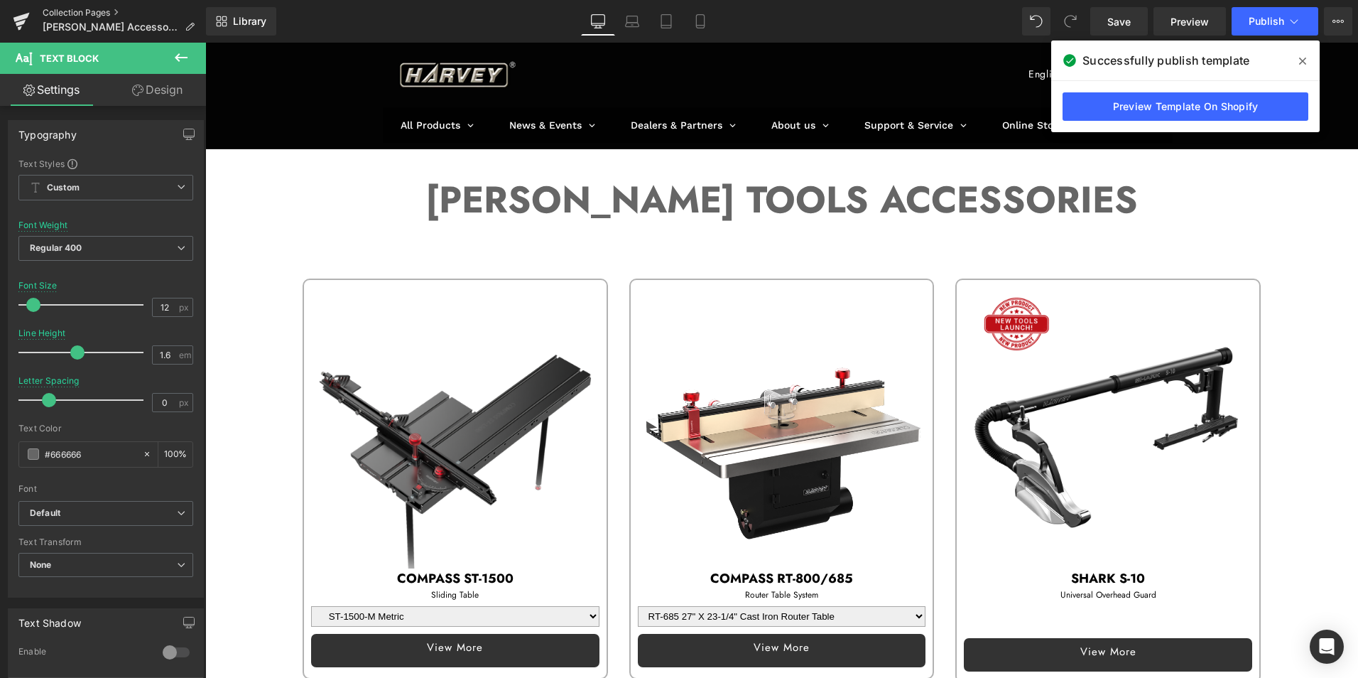
click at [51, 11] on link "Collection Pages" at bounding box center [124, 12] width 163 height 11
